Goal: Obtain resource: Obtain resource

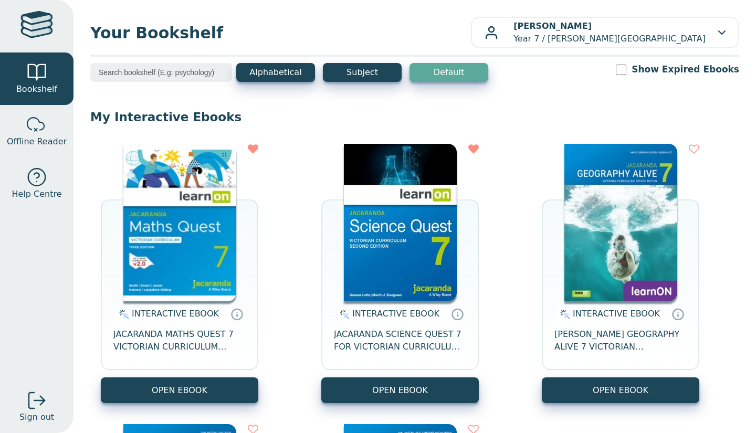
click at [207, 390] on button "OPEN EBOOK" at bounding box center [180, 391] width 158 height 26
